Goal: Navigation & Orientation: Find specific page/section

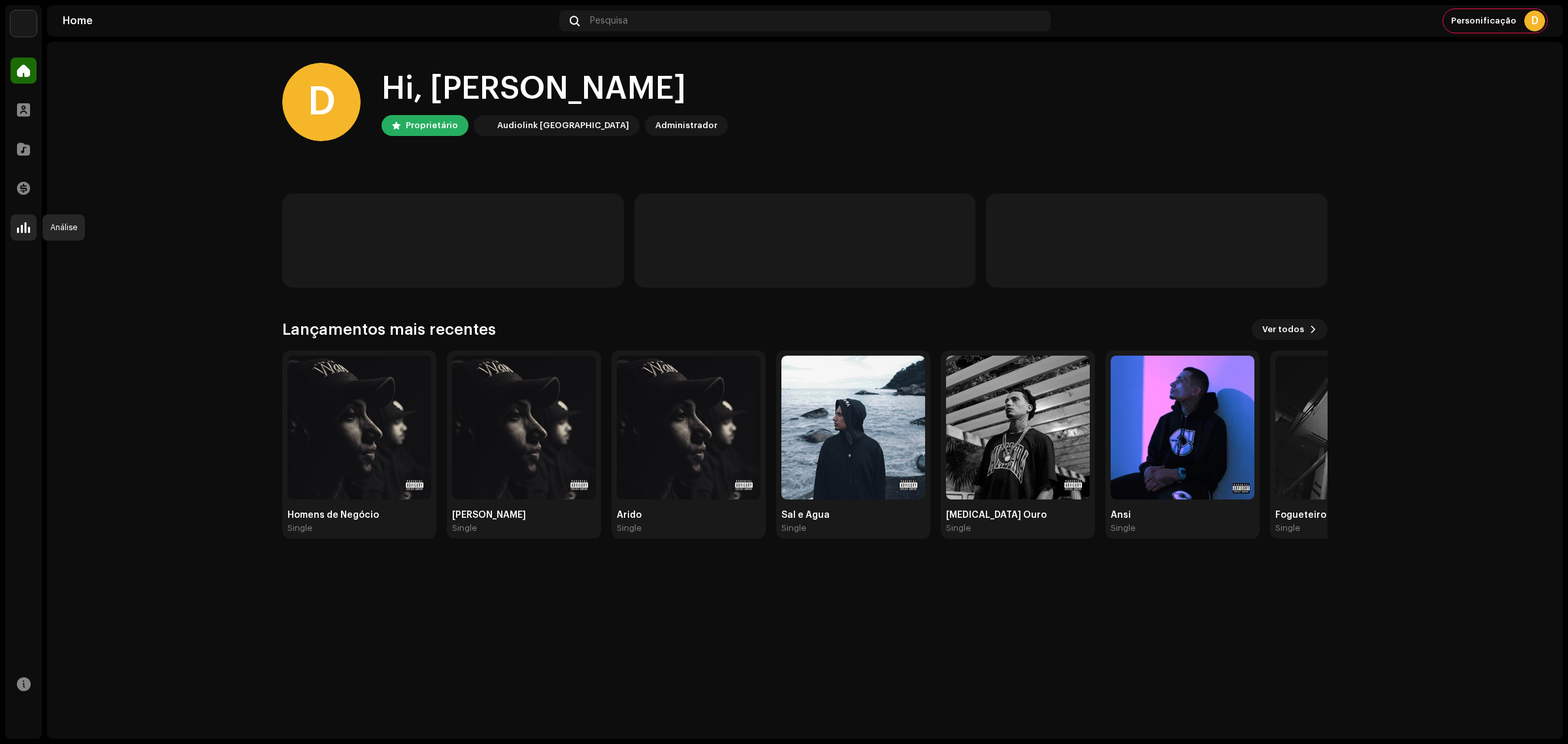
click at [20, 223] on span at bounding box center [23, 228] width 13 height 10
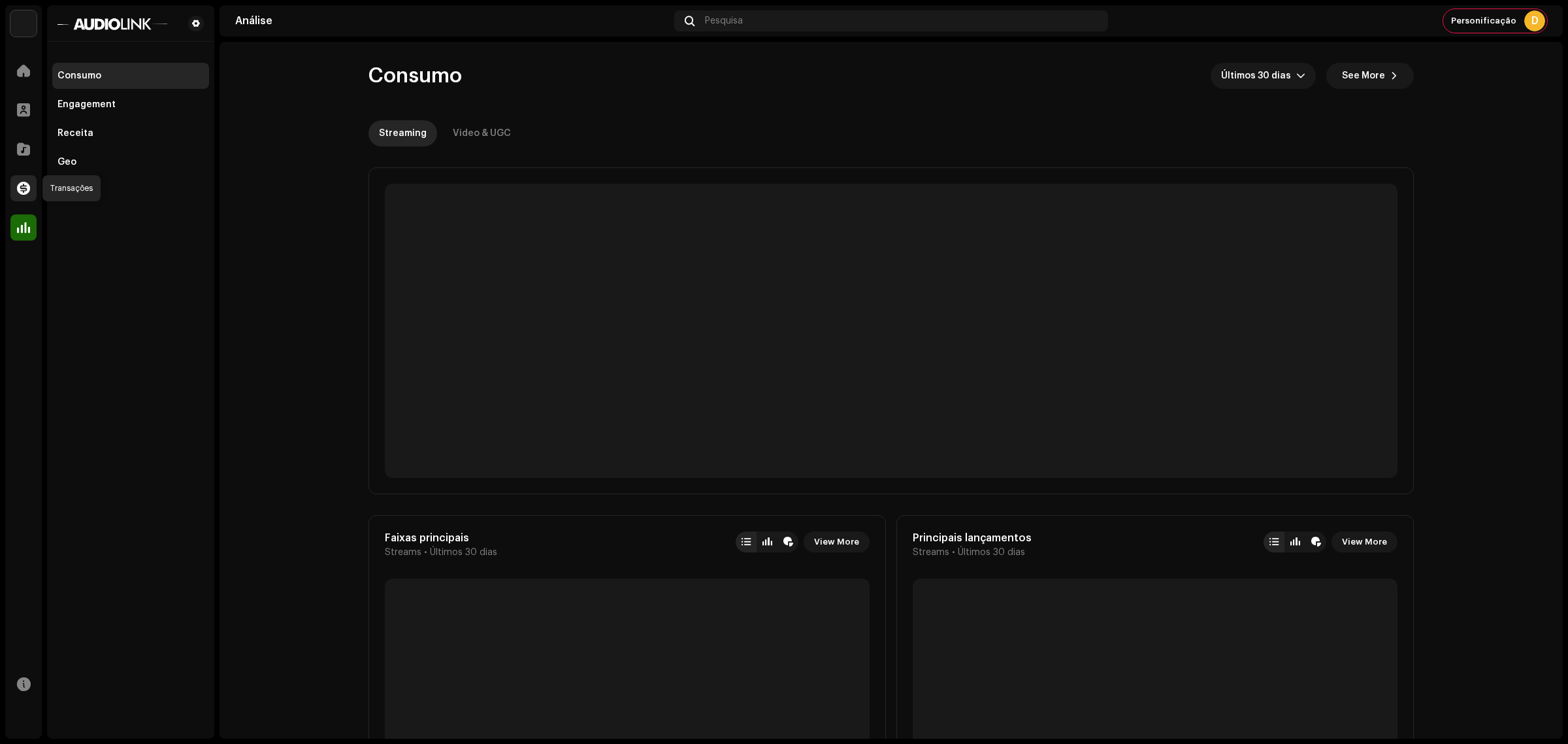
click at [17, 188] on span at bounding box center [23, 188] width 13 height 10
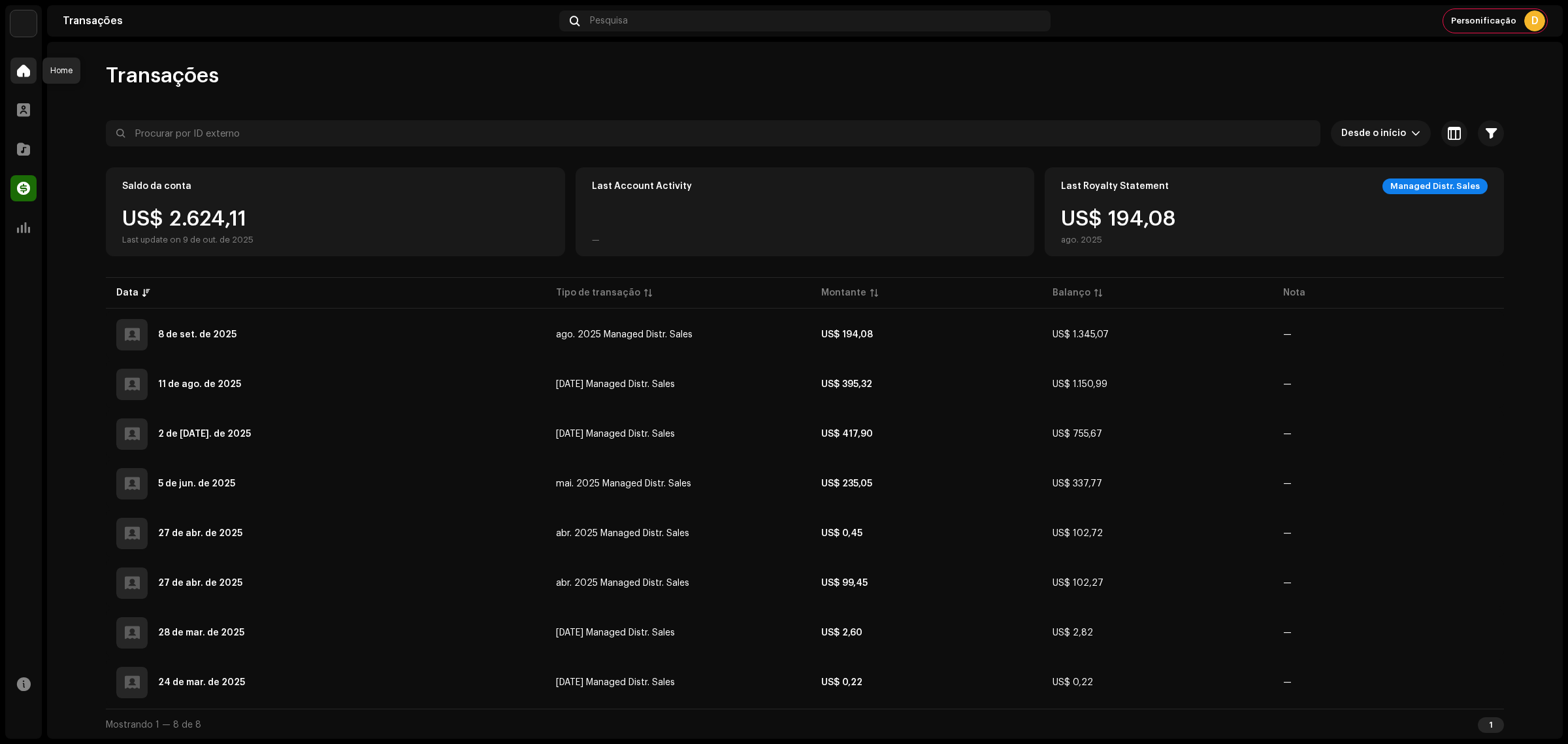
click at [22, 65] on span at bounding box center [23, 71] width 13 height 10
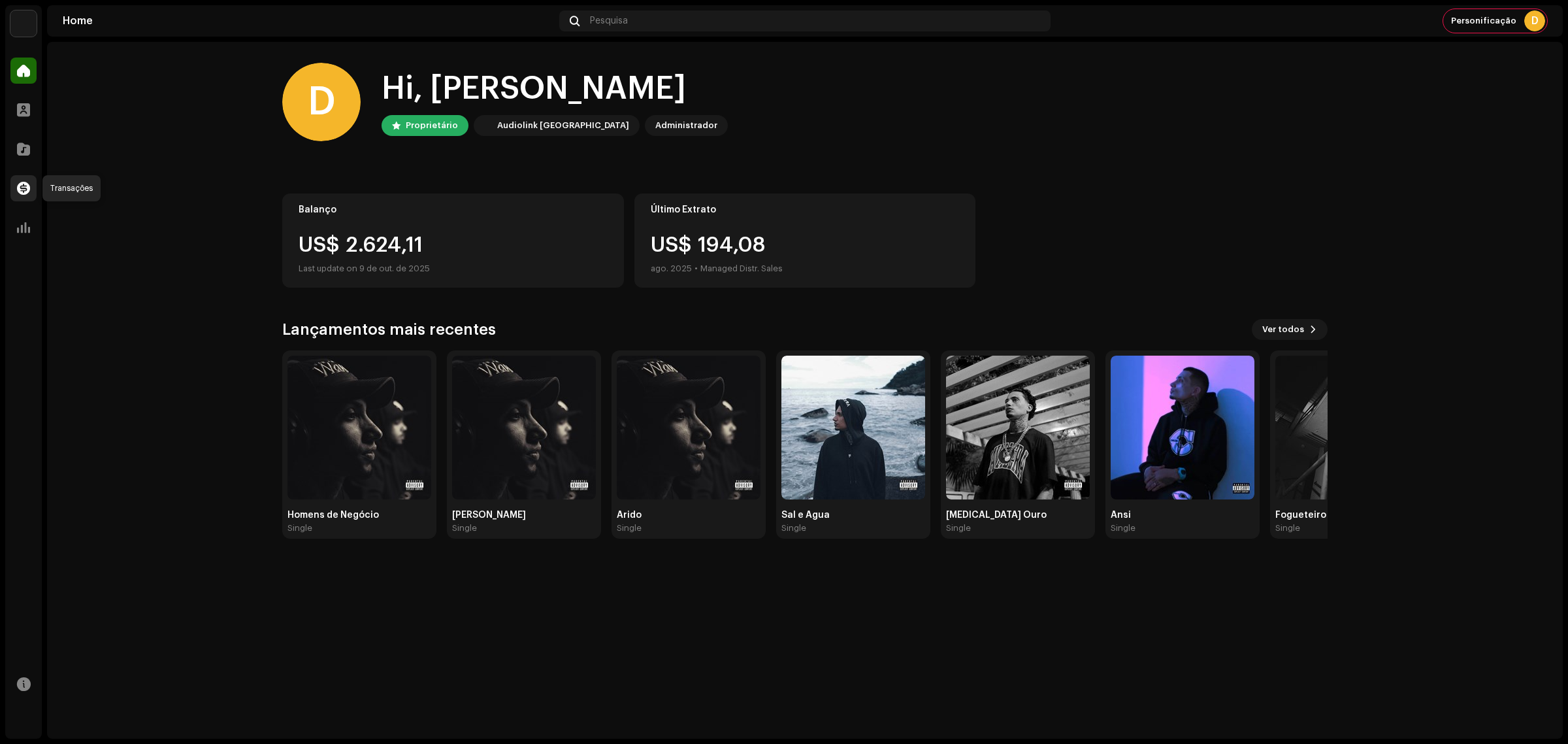
click at [25, 187] on span at bounding box center [23, 188] width 13 height 10
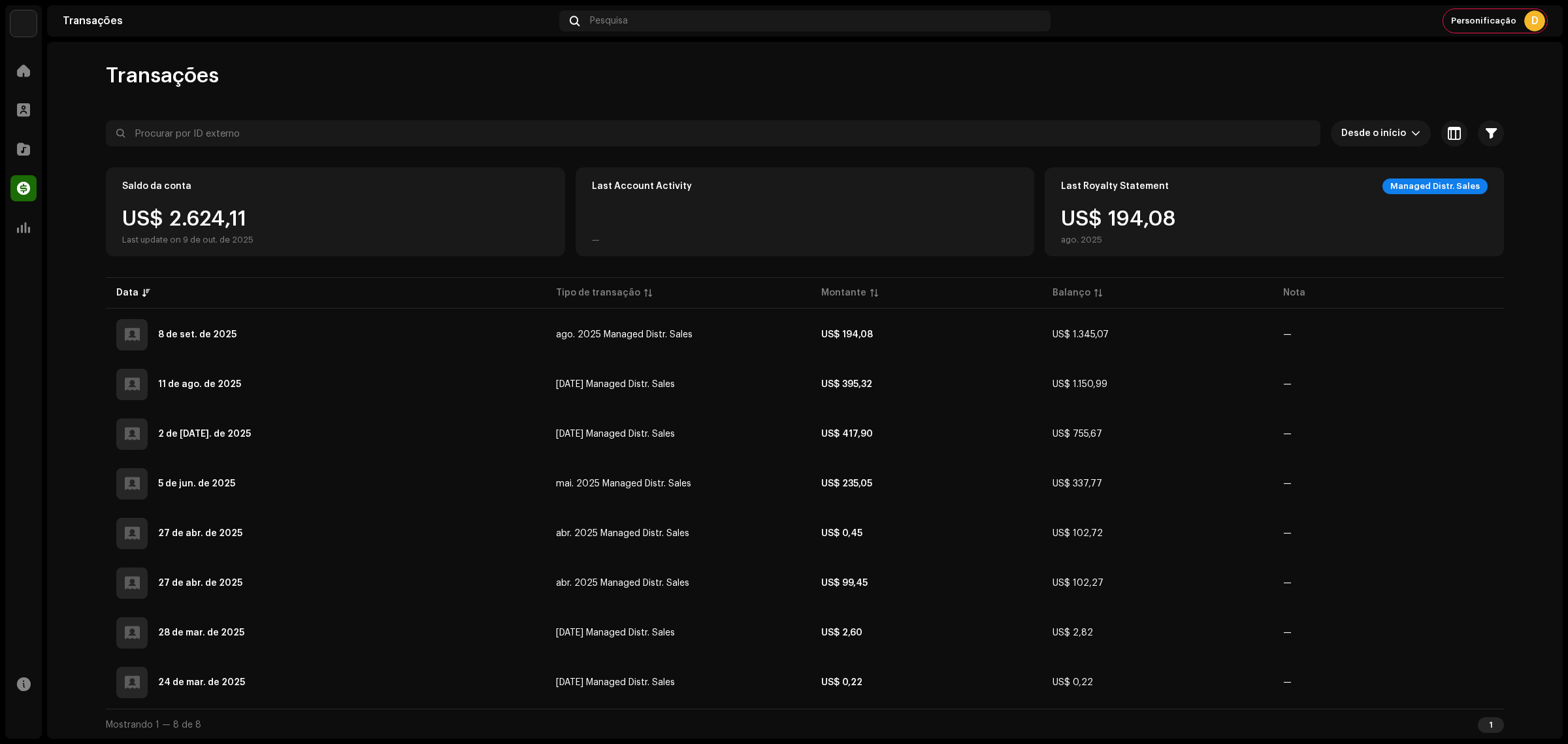
click at [1461, 5] on div "Transações Pesquisa Personificação D" at bounding box center [805, 20] width 1516 height 31
click at [1481, 13] on div "Personificação D" at bounding box center [1495, 21] width 104 height 23
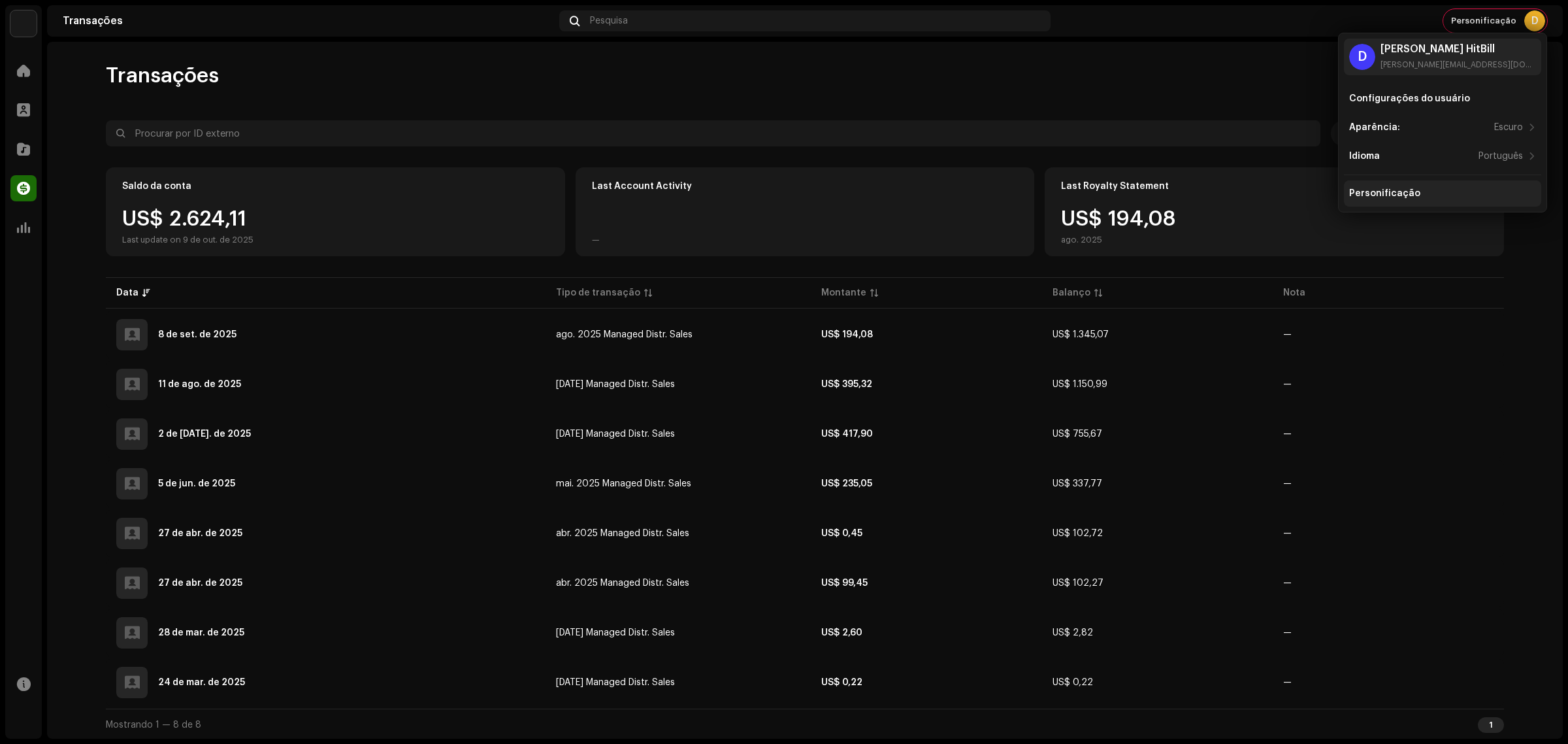
click at [1417, 197] on div "Personificação" at bounding box center [1442, 193] width 187 height 10
